Goal: Use online tool/utility: Utilize a website feature to perform a specific function

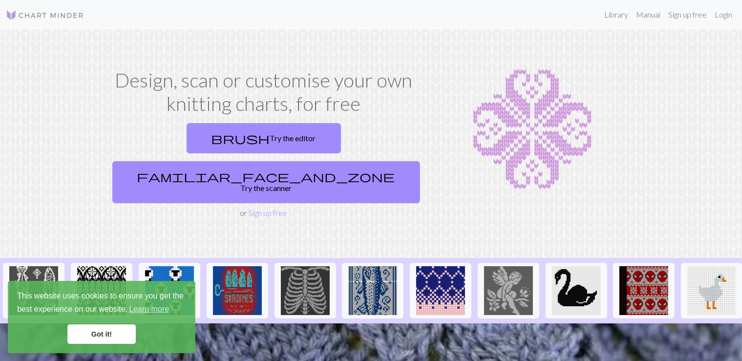
click at [115, 333] on link "Got it!" at bounding box center [101, 334] width 68 height 20
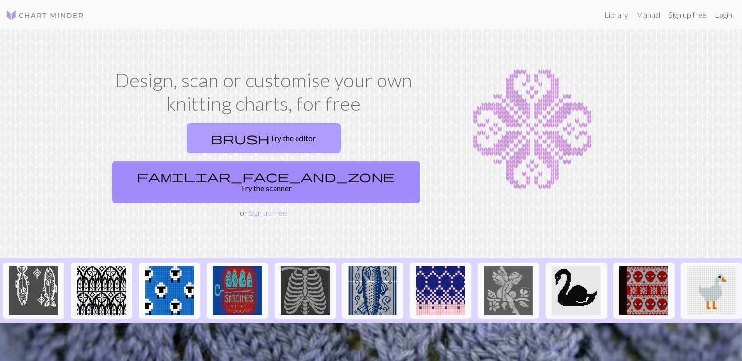
click at [187, 144] on link "brush Try the editor" at bounding box center [264, 138] width 154 height 30
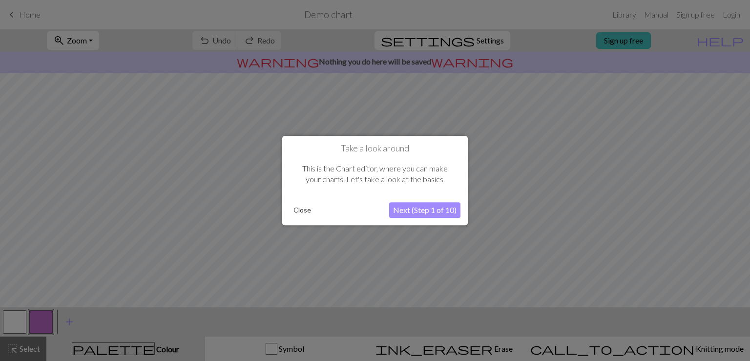
click at [301, 210] on button "Close" at bounding box center [302, 210] width 25 height 15
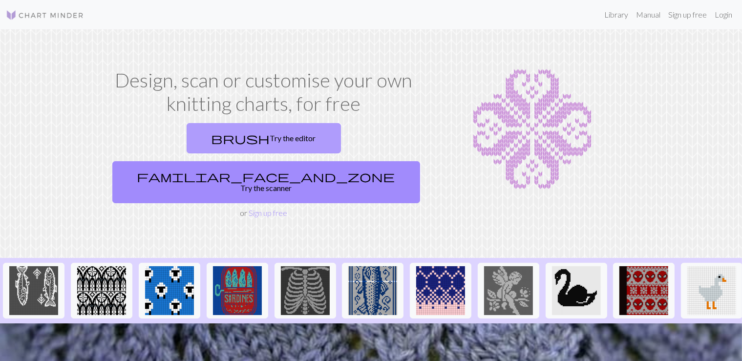
click at [207, 136] on link "brush Try the editor" at bounding box center [264, 138] width 154 height 30
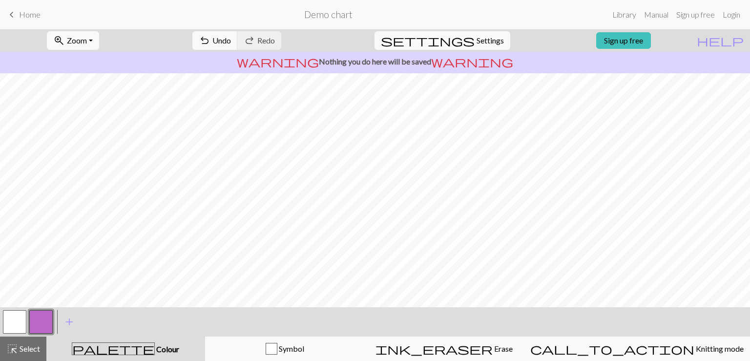
click at [21, 17] on span "Home" at bounding box center [29, 14] width 21 height 9
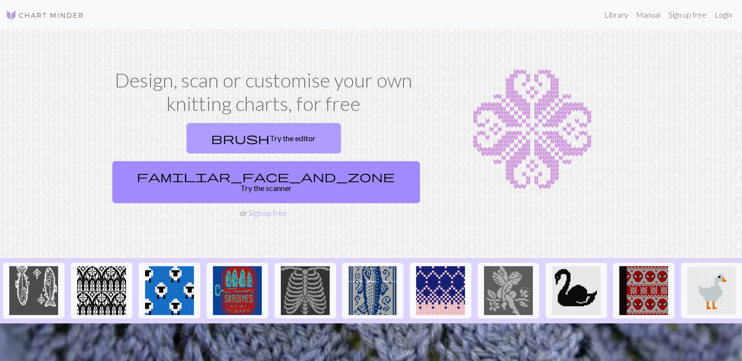
click at [190, 141] on link "brush Try the editor" at bounding box center [264, 138] width 154 height 30
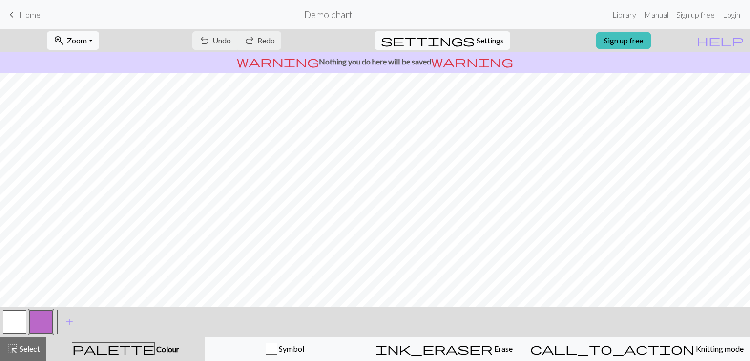
click at [256, 41] on div "undo Undo Undo redo Redo Redo" at bounding box center [237, 40] width 104 height 22
click at [249, 40] on div "undo Undo Undo redo Redo Redo" at bounding box center [237, 40] width 104 height 22
click at [463, 40] on span "settings" at bounding box center [428, 41] width 94 height 14
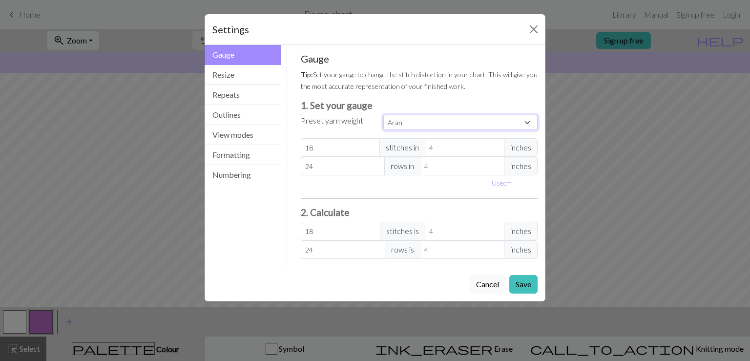
click at [383, 115] on select "Custom Square Lace Light Fingering Fingering Sport Double knit Worsted Aran Bul…" at bounding box center [460, 122] width 154 height 15
select select "worsted"
click option "Worsted" at bounding box center [0, 0] width 0 height 0
type input "20"
type input "26"
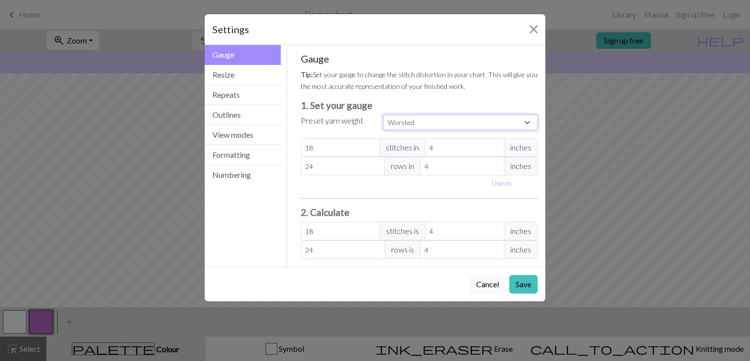
type input "20"
type input "26"
click at [372, 197] on div "Gauge Tip: Set your gauge to change the stitch distortion in your chart. This w…" at bounding box center [419, 156] width 237 height 206
click at [253, 154] on button "Formatting" at bounding box center [243, 155] width 76 height 20
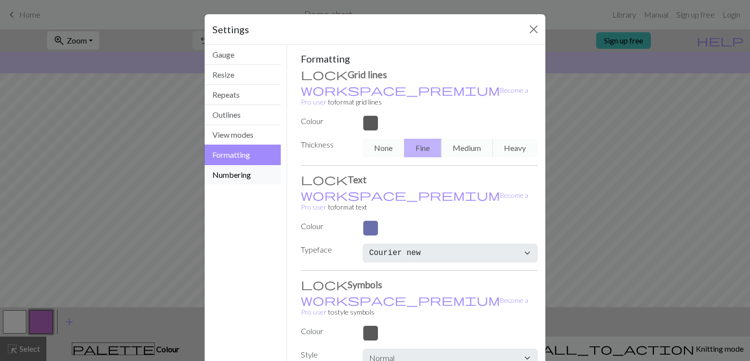
click at [244, 175] on button "Numbering" at bounding box center [243, 175] width 76 height 20
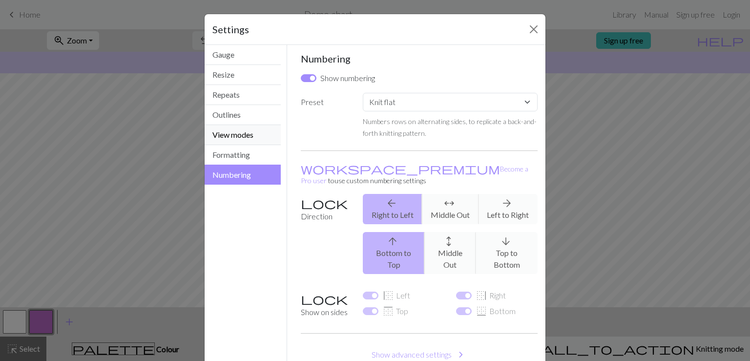
click at [239, 130] on button "View modes" at bounding box center [243, 135] width 76 height 20
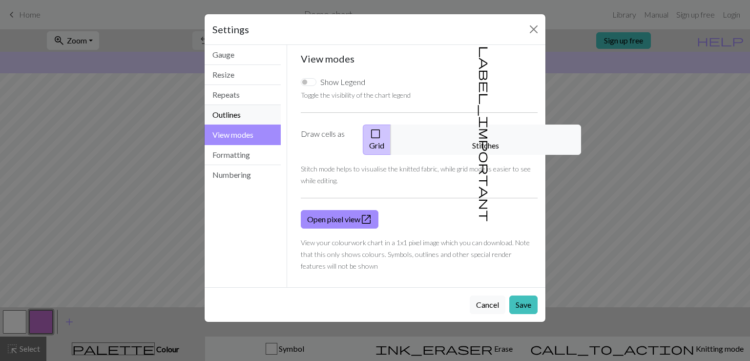
click at [236, 112] on button "Outlines" at bounding box center [243, 115] width 76 height 20
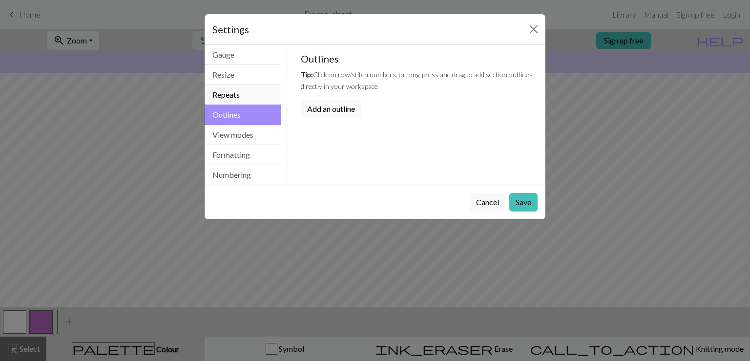
click at [241, 93] on button "Repeats" at bounding box center [243, 95] width 76 height 20
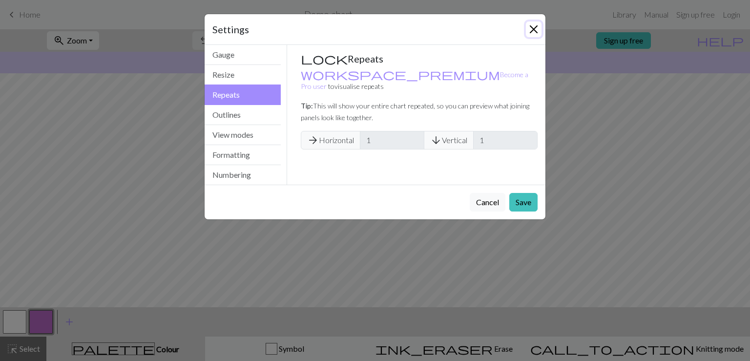
click at [535, 31] on button "Close" at bounding box center [534, 29] width 16 height 16
